Goal: Task Accomplishment & Management: Use online tool/utility

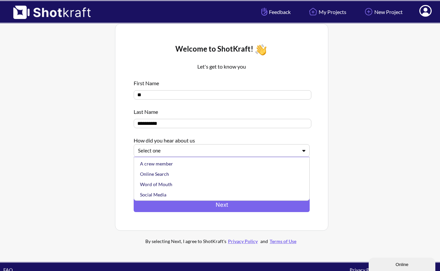
click at [227, 147] on div "Select one" at bounding box center [222, 150] width 176 height 13
click at [208, 174] on div "Online Search" at bounding box center [223, 174] width 169 height 10
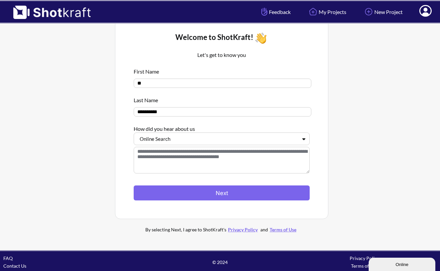
scroll to position [12, 0]
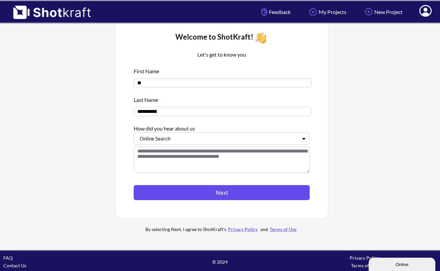
click at [219, 187] on button "Next" at bounding box center [222, 192] width 176 height 15
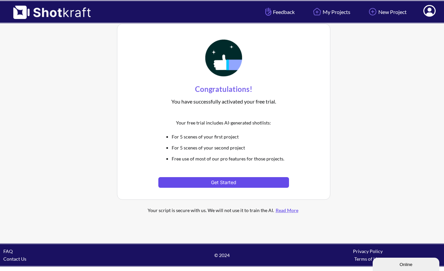
click at [222, 180] on button "Get Started" at bounding box center [223, 182] width 130 height 11
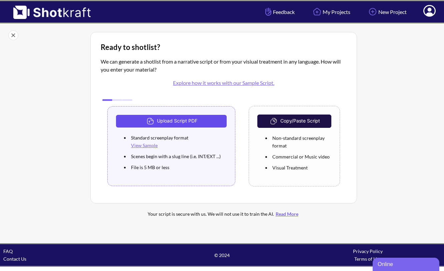
click at [194, 121] on button "Upload Script PDF" at bounding box center [171, 121] width 111 height 13
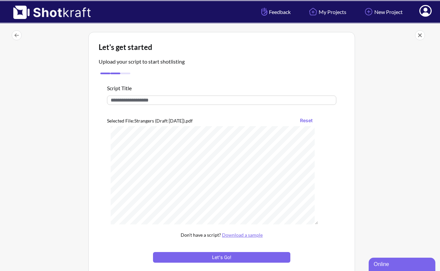
scroll to position [30, 0]
click at [213, 258] on button "Let's Go!" at bounding box center [221, 257] width 137 height 11
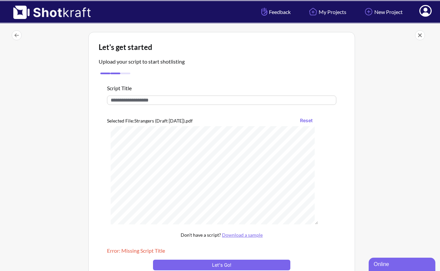
scroll to position [9, 0]
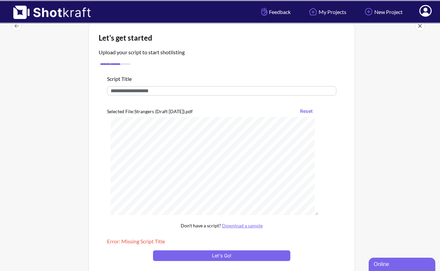
click at [155, 90] on input "text" at bounding box center [221, 90] width 229 height 9
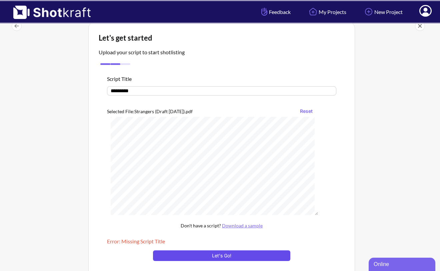
type input "*********"
click at [218, 259] on button "Let's Go!" at bounding box center [221, 256] width 137 height 11
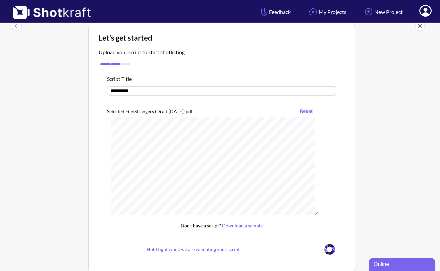
scroll to position [0, 0]
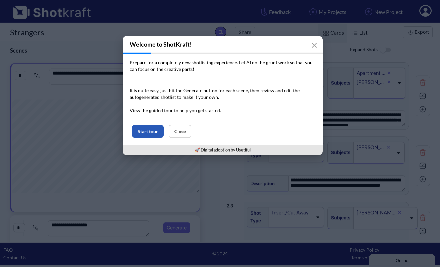
click at [152, 133] on button "Start tour" at bounding box center [148, 131] width 32 height 13
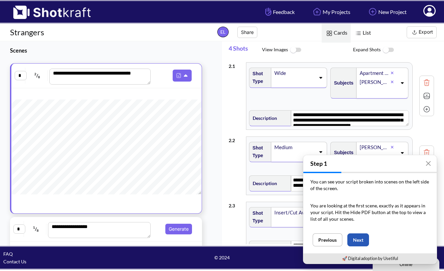
click at [364, 238] on button "Next" at bounding box center [358, 240] width 22 height 13
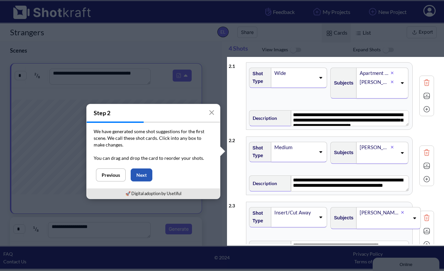
click at [138, 174] on button "Next" at bounding box center [142, 175] width 22 height 13
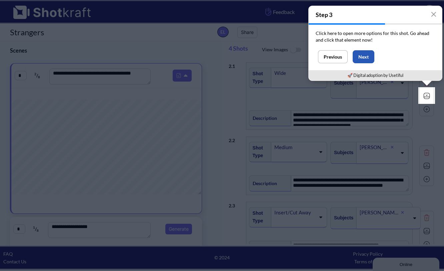
click at [362, 53] on button "Next" at bounding box center [363, 56] width 22 height 13
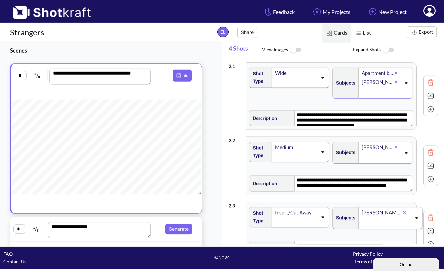
click at [430, 96] on img at bounding box center [430, 96] width 10 height 10
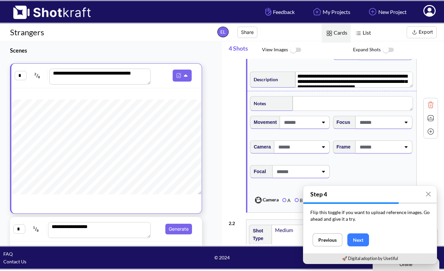
scroll to position [39, 0]
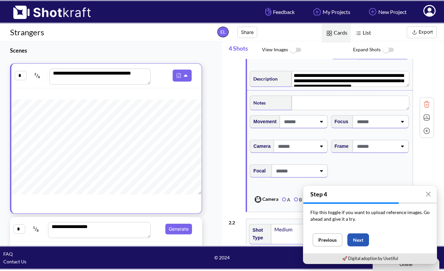
click at [364, 242] on button "Next" at bounding box center [358, 240] width 22 height 13
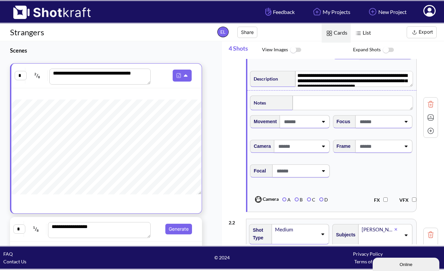
scroll to position [19, 0]
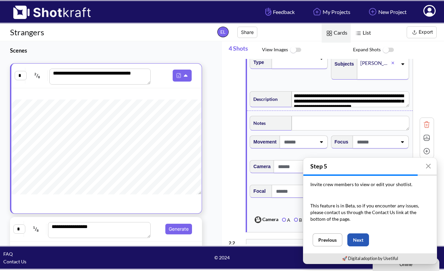
click at [359, 242] on button "Next" at bounding box center [358, 240] width 22 height 13
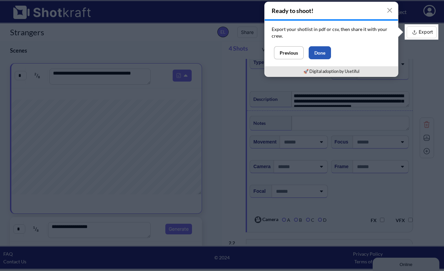
click at [326, 50] on button "Done" at bounding box center [320, 52] width 22 height 13
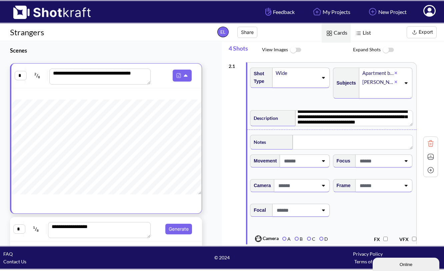
scroll to position [6, 0]
